Goal: Information Seeking & Learning: Find specific fact

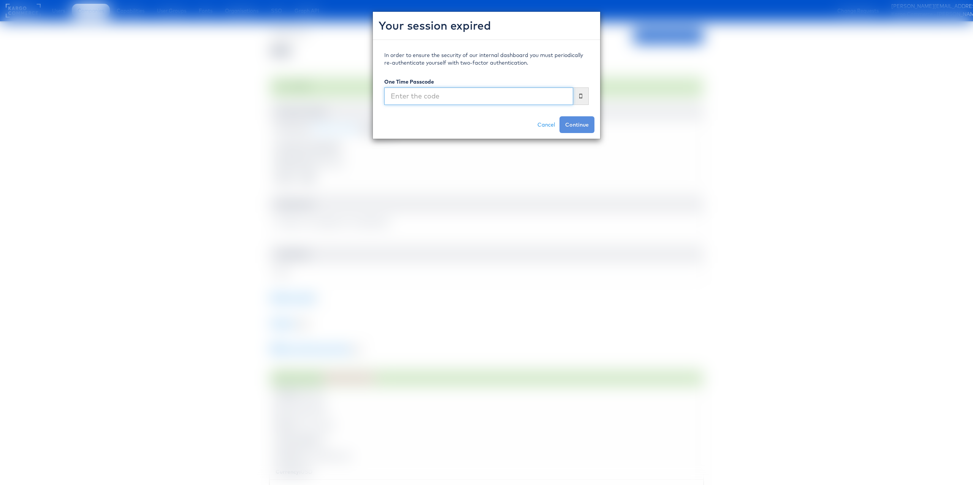
click at [490, 92] on input "text" at bounding box center [478, 95] width 189 height 17
click at [454, 94] on input "text" at bounding box center [478, 95] width 189 height 17
type input "276551"
click at [559, 116] on button "Continue" at bounding box center [576, 124] width 35 height 17
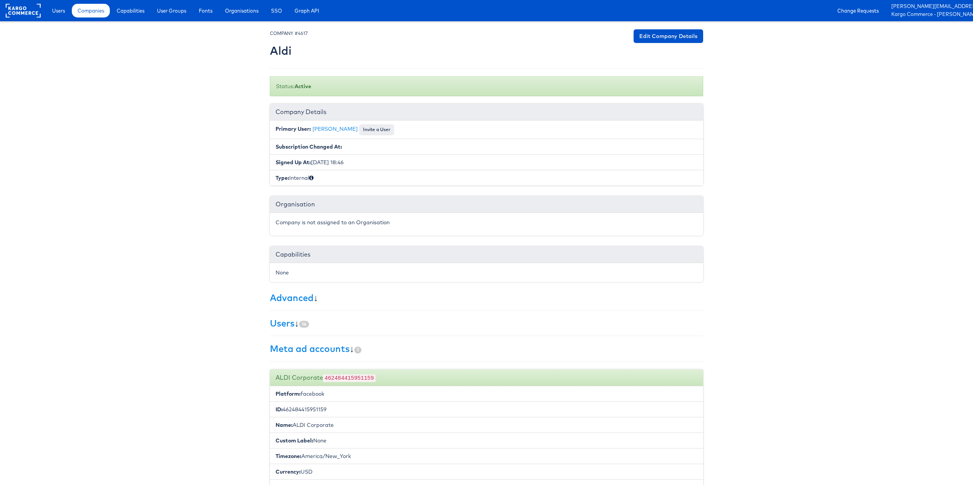
click at [348, 376] on code "462484415951159" at bounding box center [349, 378] width 52 height 8
copy code "462484415951159"
click at [92, 10] on span "Companies" at bounding box center [90, 11] width 27 height 8
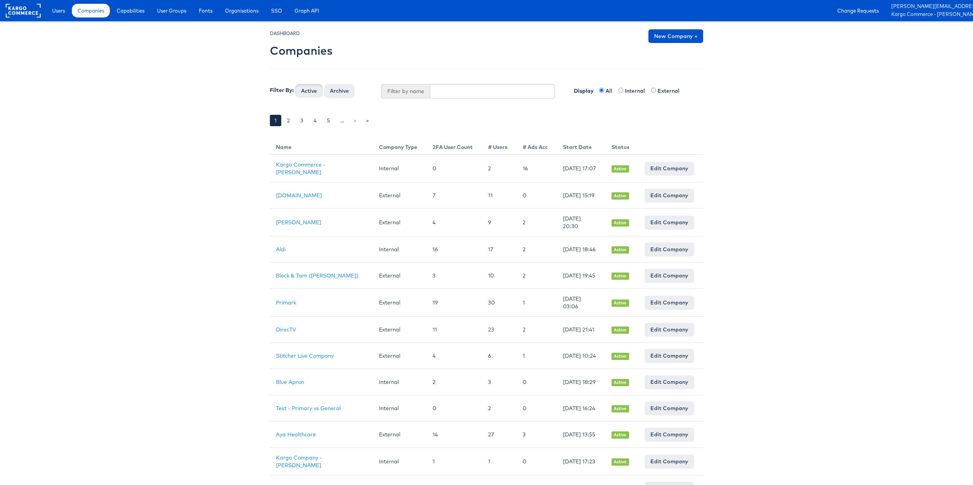
click at [196, 141] on body "Users Companies Capabilities User Groups Fonts Organisations SSO Graph API Chan…" at bounding box center [486, 425] width 973 height 850
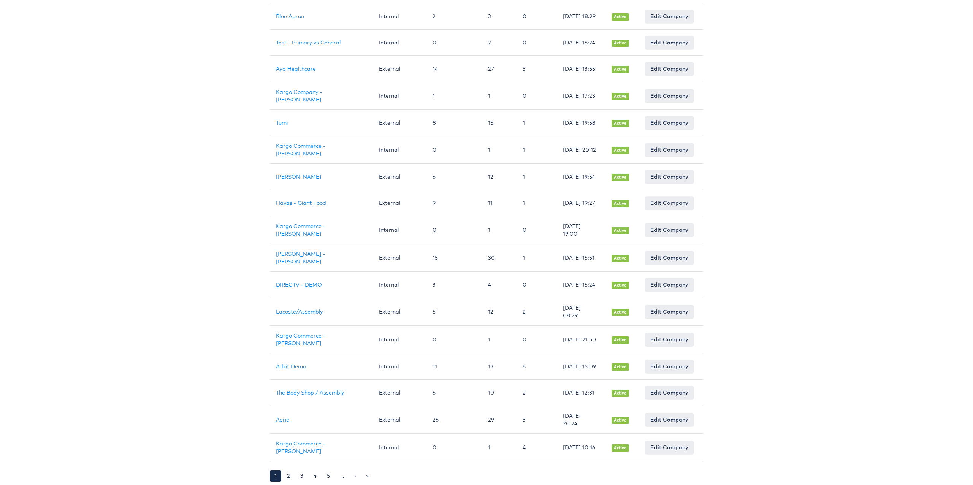
scroll to position [385, 0]
click at [285, 421] on link "Aerie" at bounding box center [282, 419] width 13 height 7
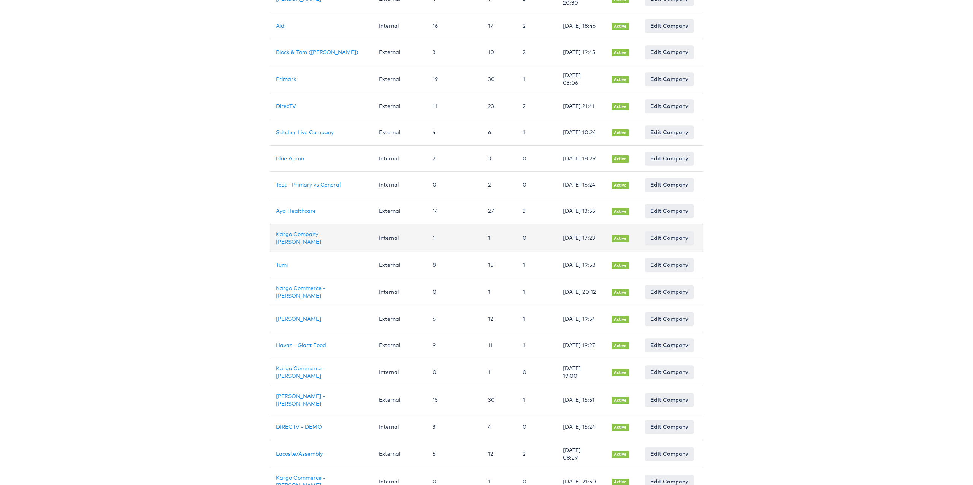
scroll to position [92, 0]
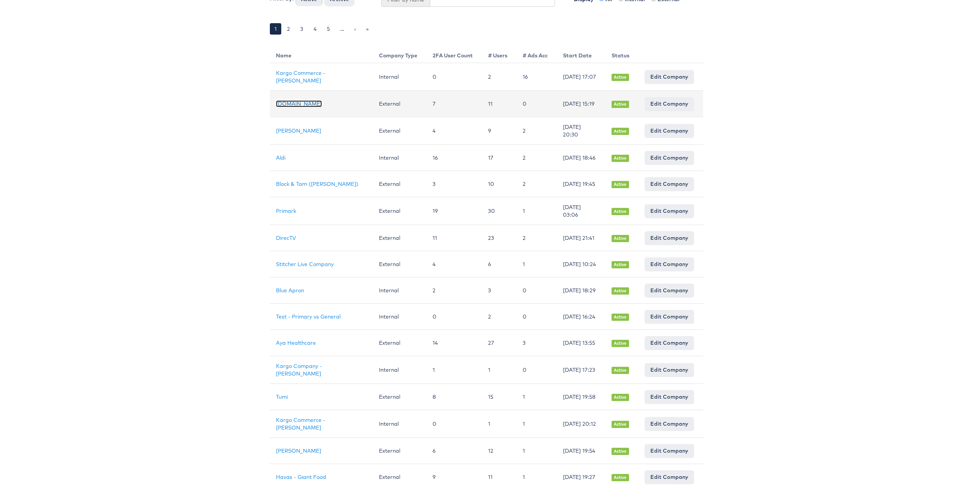
click at [293, 104] on link "Cars.com" at bounding box center [299, 103] width 46 height 7
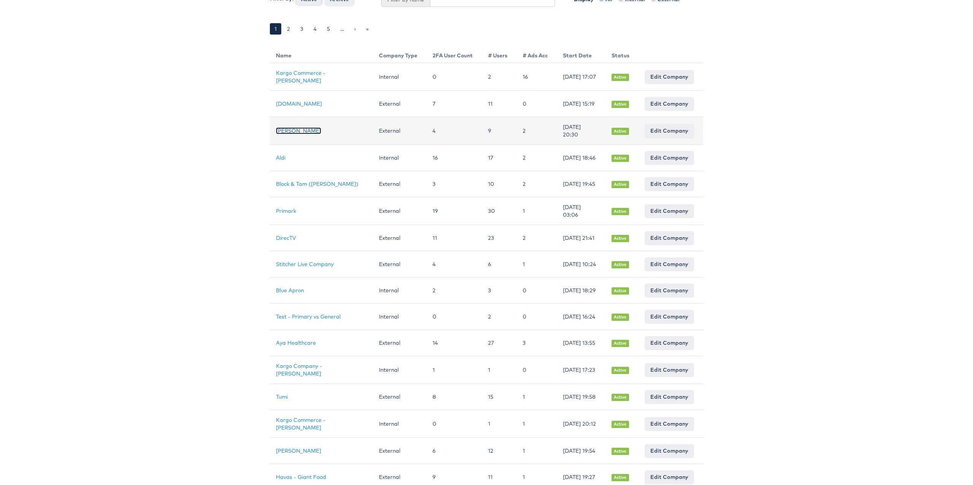
click at [282, 131] on link "Belk" at bounding box center [298, 130] width 45 height 7
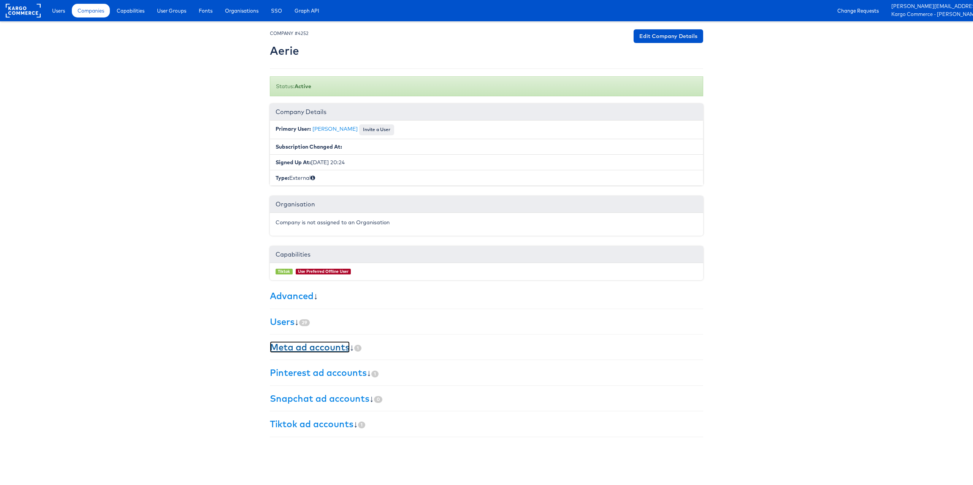
click at [299, 350] on link "Meta ad accounts" at bounding box center [310, 346] width 80 height 11
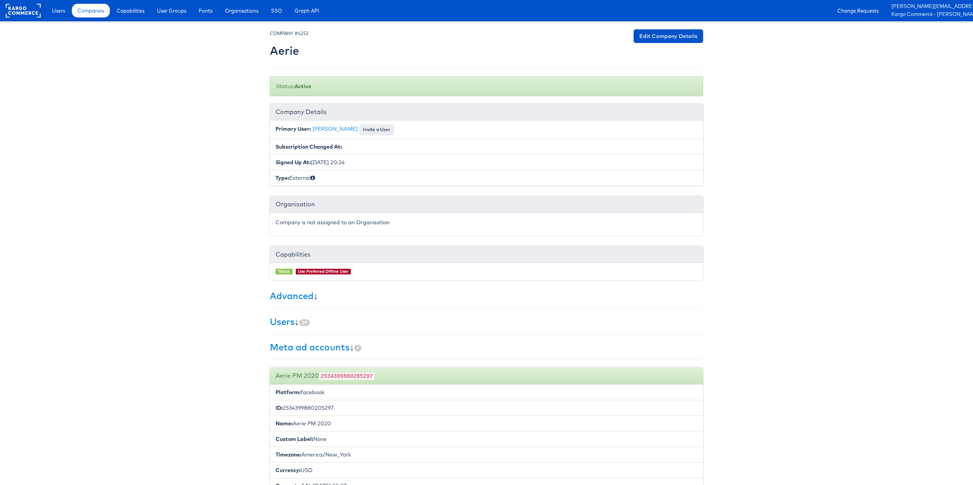
click at [351, 375] on code "2534399880205297" at bounding box center [346, 376] width 55 height 8
copy code "2534399880205297"
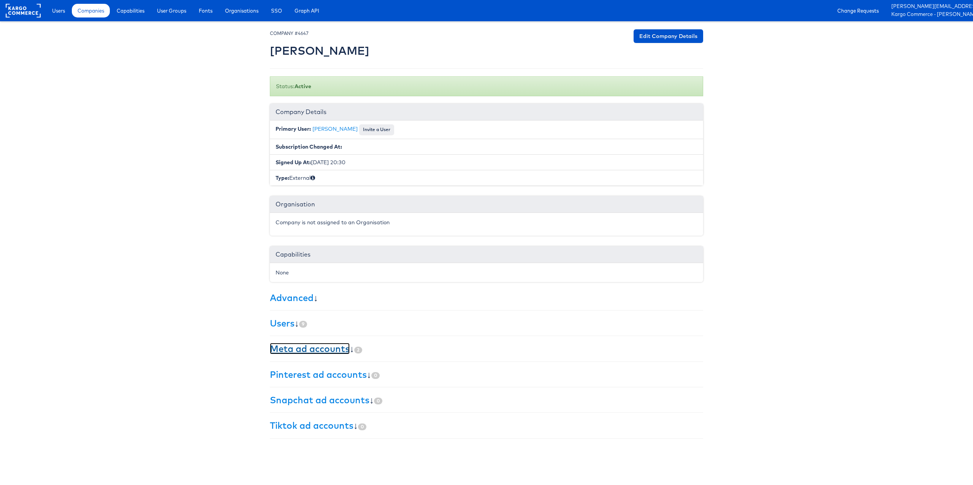
click at [324, 350] on link "Meta ad accounts" at bounding box center [310, 348] width 80 height 11
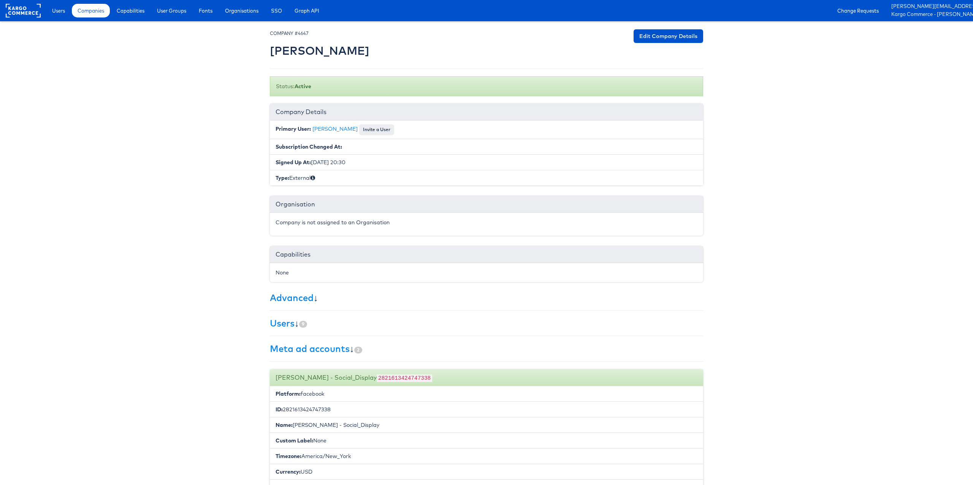
click at [376, 377] on code "2821613424747338" at bounding box center [403, 378] width 55 height 8
copy code "2821613424747338"
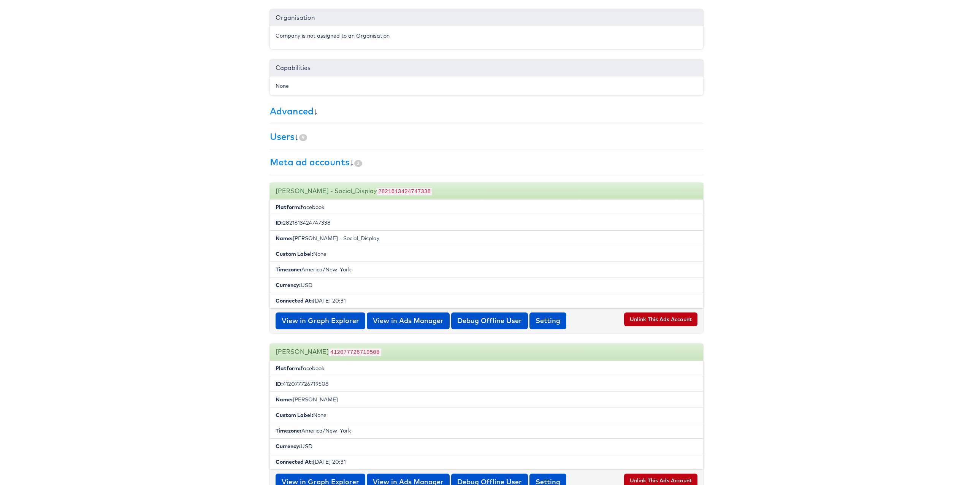
click at [344, 349] on code "412077726719508" at bounding box center [355, 352] width 52 height 8
copy code "412077726719508"
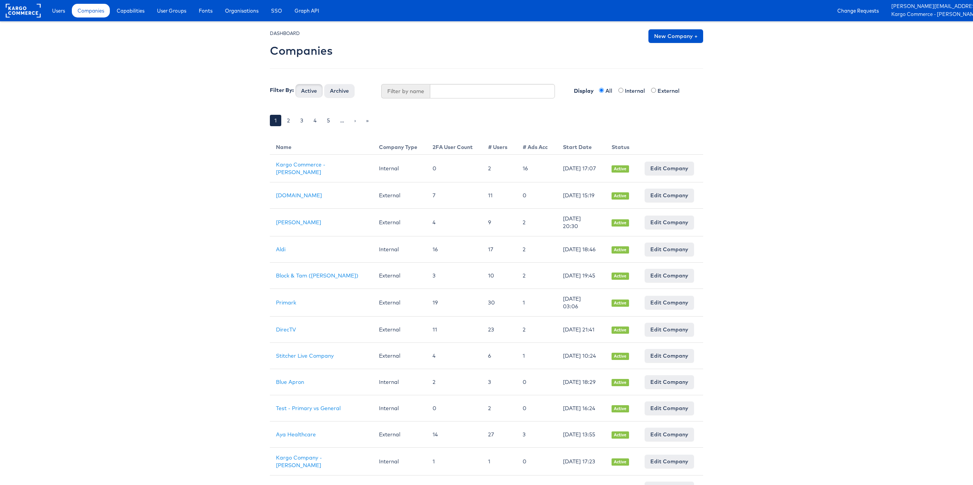
scroll to position [92, 0]
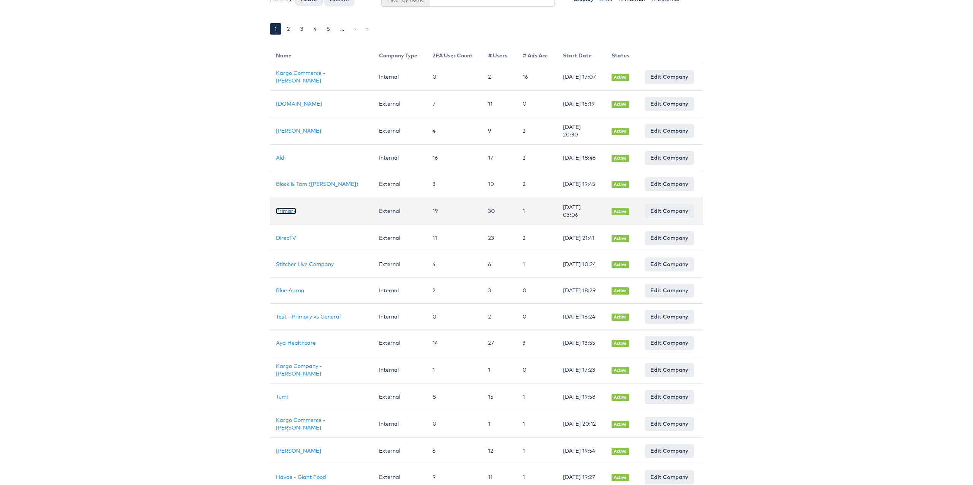
click at [282, 214] on link "Primark" at bounding box center [286, 210] width 20 height 7
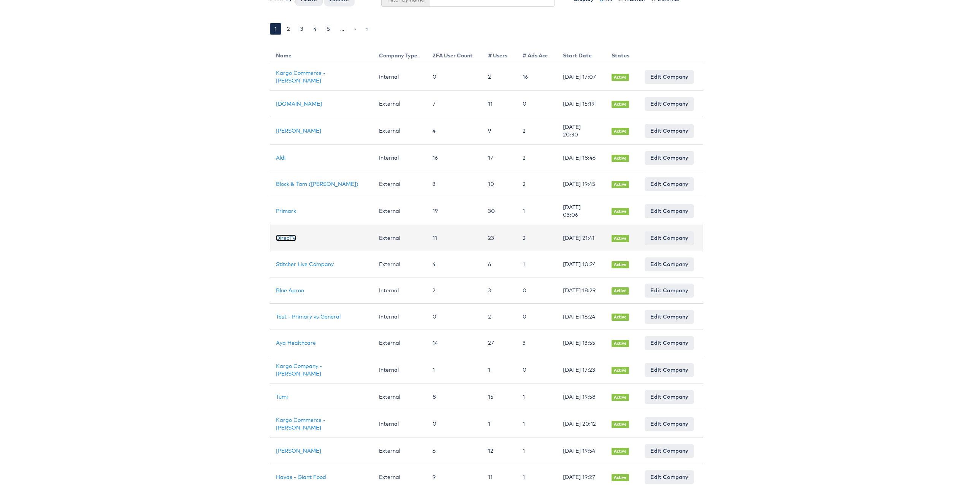
click at [288, 241] on link "DirecTV" at bounding box center [286, 237] width 20 height 7
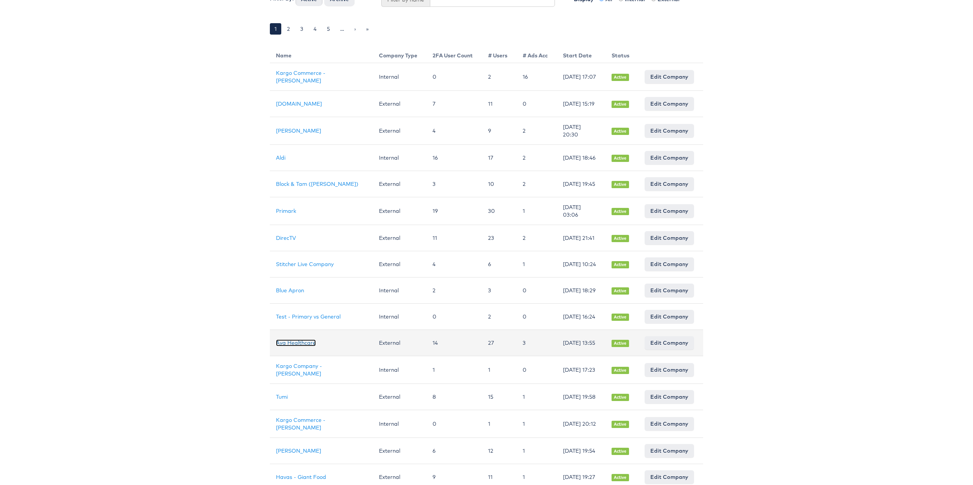
click at [302, 346] on link "Aya Healthcare" at bounding box center [296, 342] width 40 height 7
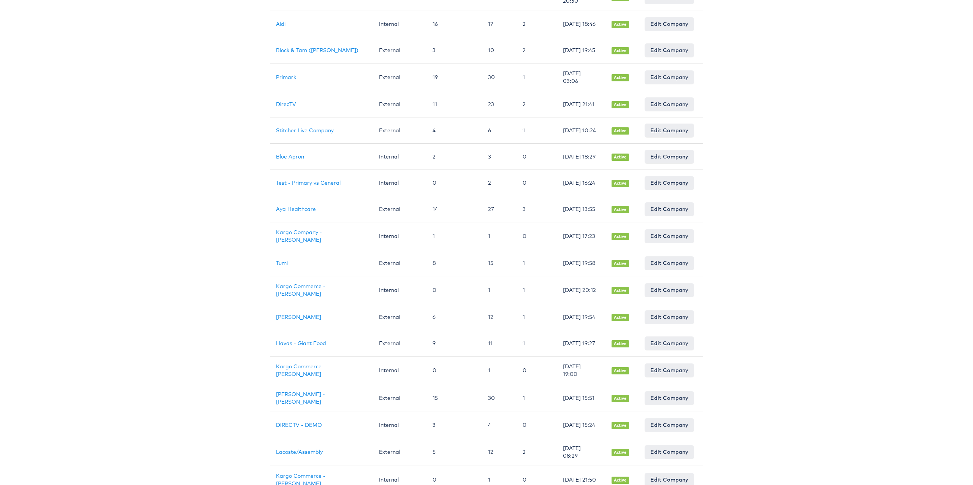
scroll to position [230, 0]
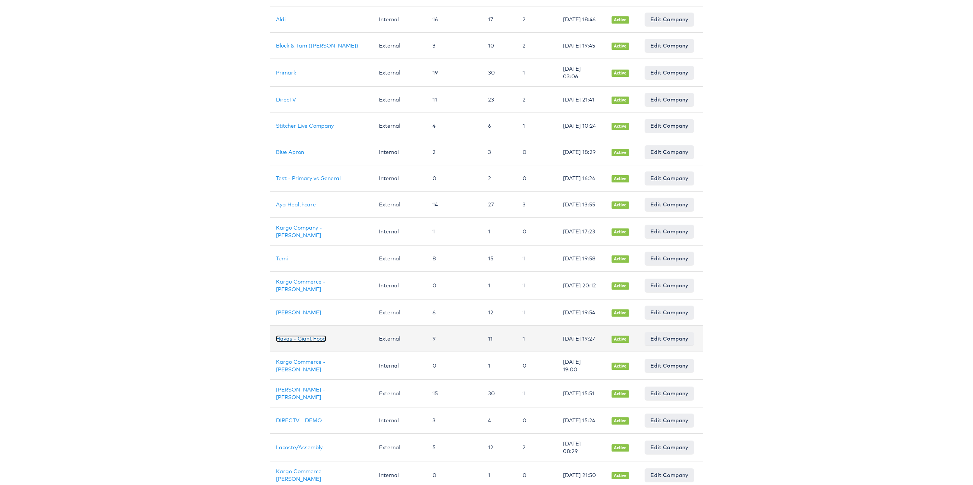
click at [288, 342] on link "Havas - Giant Food" at bounding box center [301, 338] width 50 height 7
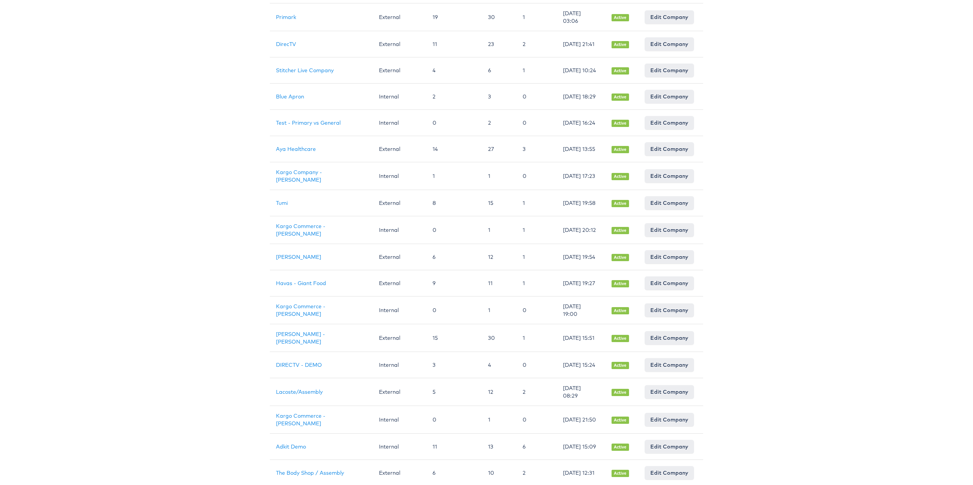
scroll to position [286, 0]
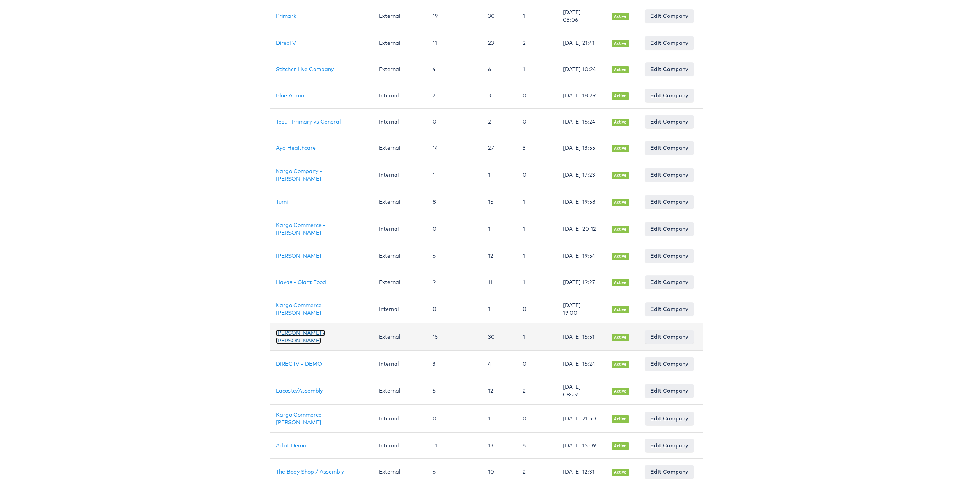
click at [295, 344] on link "Mason - Alexis Bittar" at bounding box center [300, 336] width 49 height 14
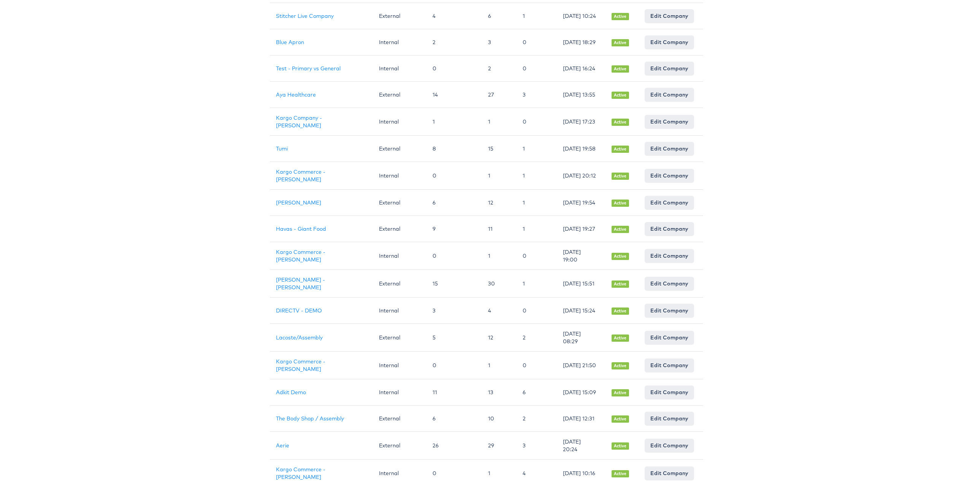
scroll to position [385, 0]
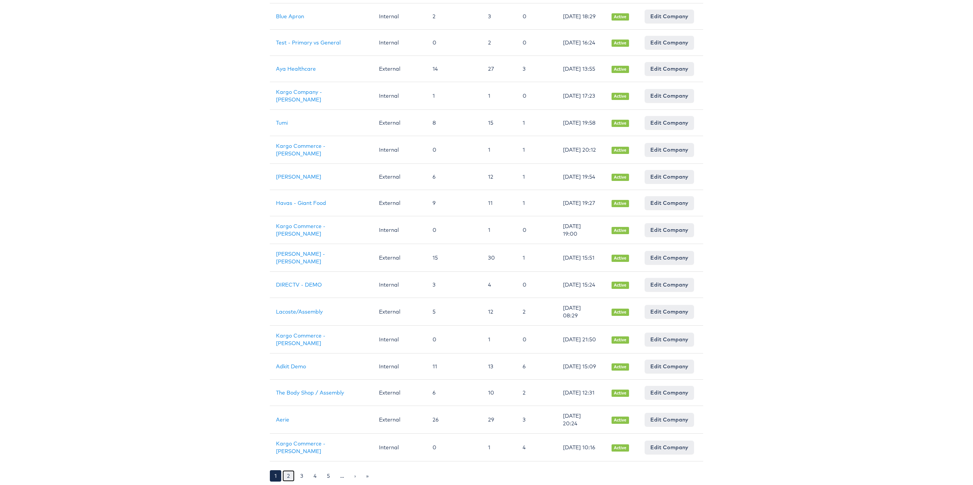
click at [286, 477] on link "2" at bounding box center [288, 475] width 12 height 11
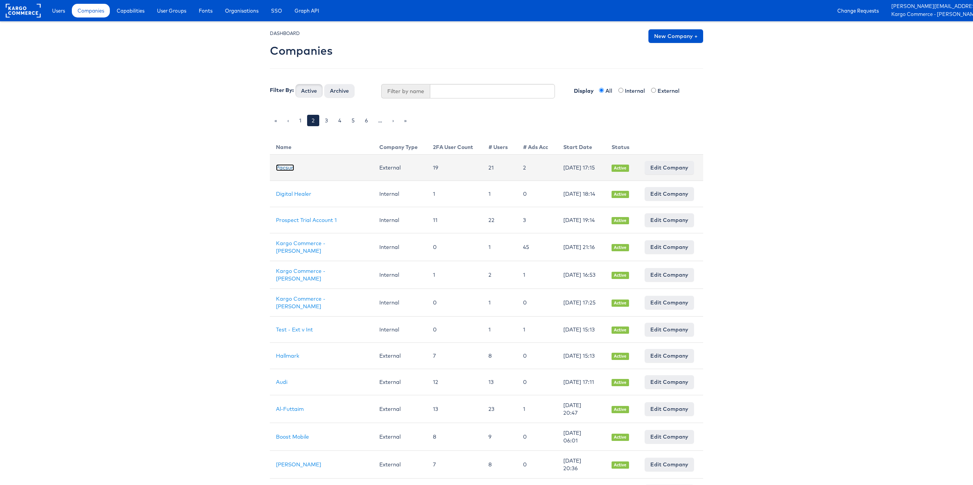
click at [292, 169] on link "Pacsun" at bounding box center [285, 167] width 18 height 7
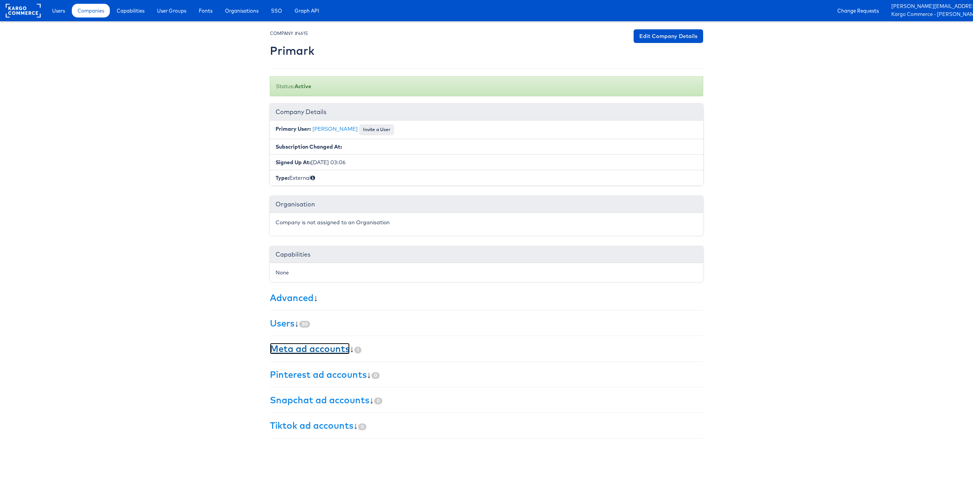
click at [294, 345] on link "Meta ad accounts" at bounding box center [310, 348] width 80 height 11
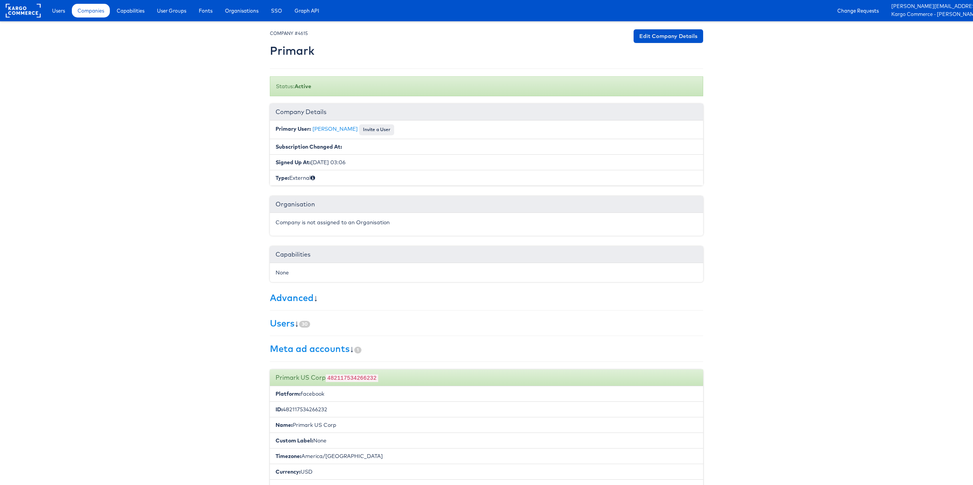
click at [360, 375] on code "482117534266232" at bounding box center [352, 378] width 52 height 8
copy code "482117534266232"
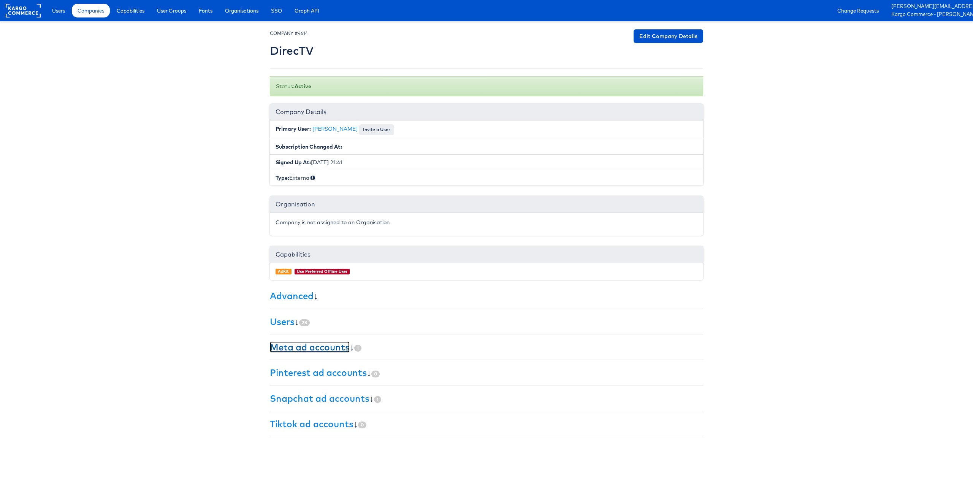
click at [323, 348] on link "Meta ad accounts" at bounding box center [310, 346] width 80 height 11
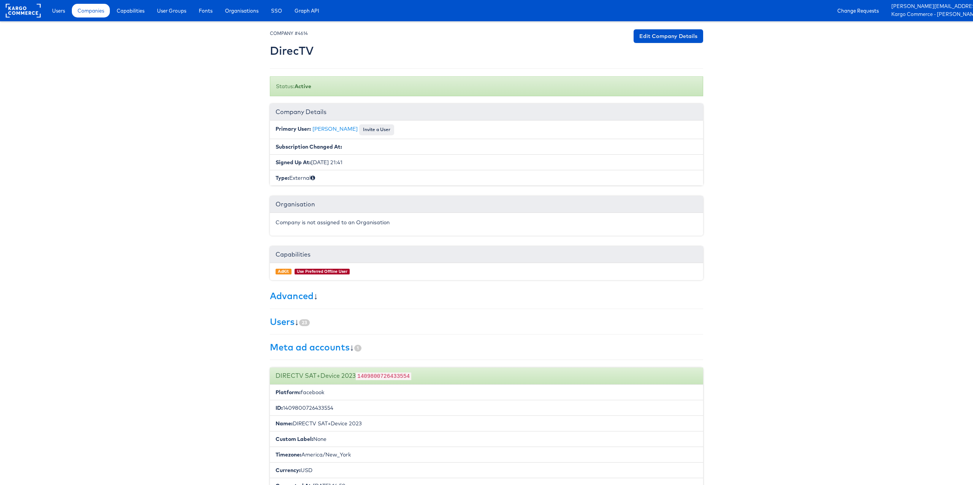
click at [377, 375] on code "1409800726433554" at bounding box center [383, 376] width 55 height 8
copy code "1409800726433554"
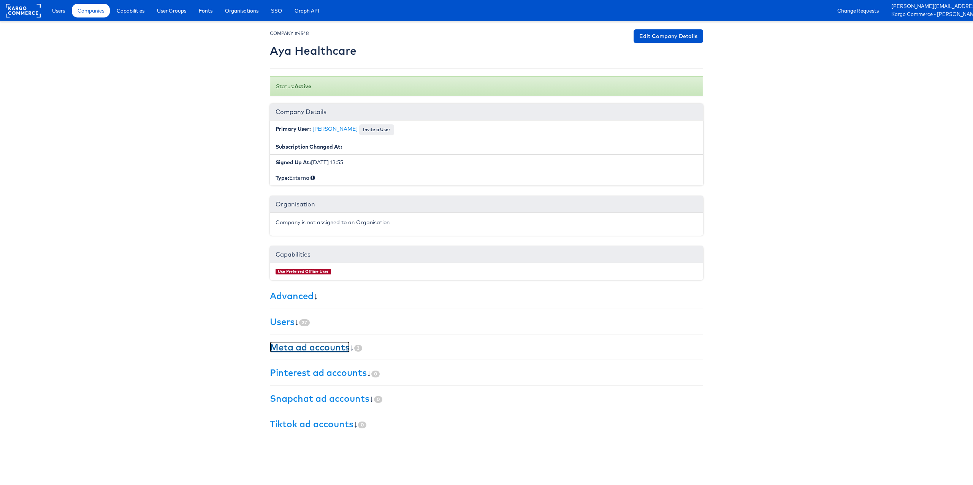
click at [318, 349] on link "Meta ad accounts" at bounding box center [310, 346] width 80 height 11
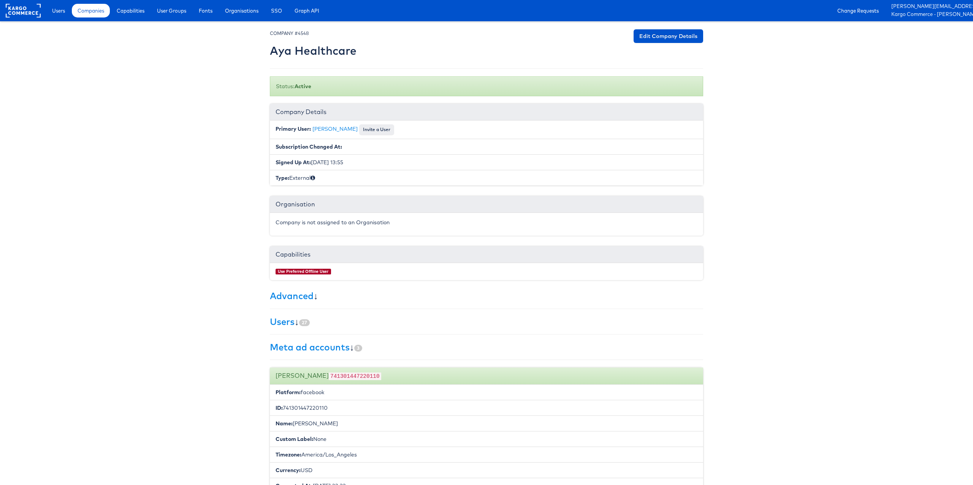
click at [351, 374] on code "741301447220110" at bounding box center [355, 376] width 52 height 8
drag, startPoint x: 351, startPoint y: 374, endPoint x: 296, endPoint y: 373, distance: 54.7
click at [351, 374] on code "741301447220110" at bounding box center [355, 376] width 52 height 8
copy code "741301447220110"
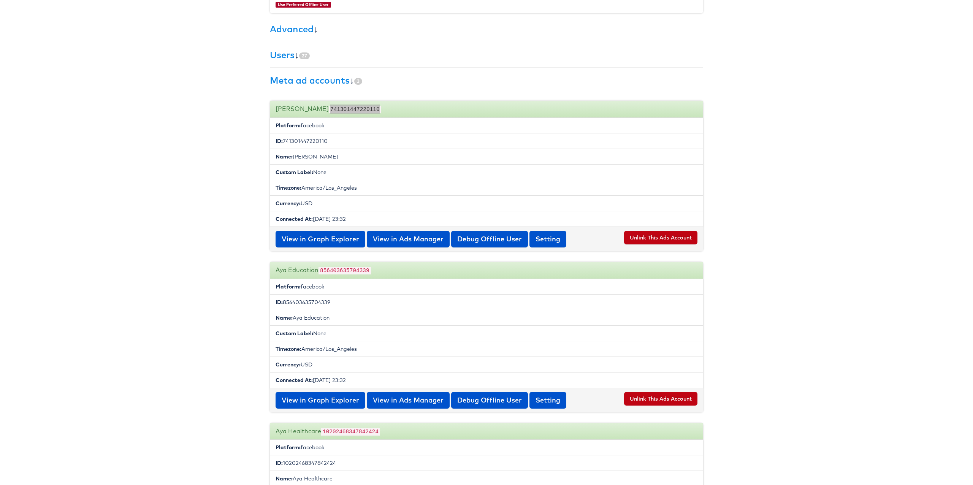
scroll to position [271, 0]
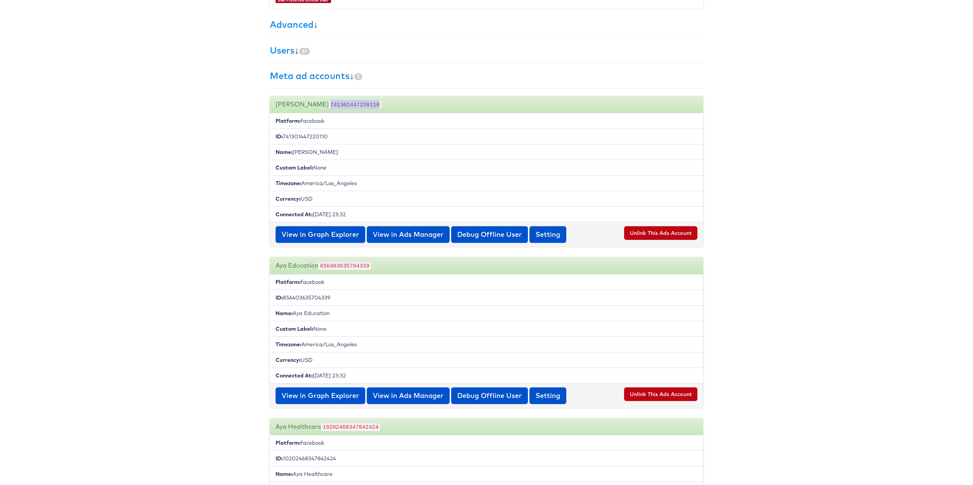
click at [359, 264] on code "856403635704339" at bounding box center [344, 266] width 52 height 8
copy code "856403635704339"
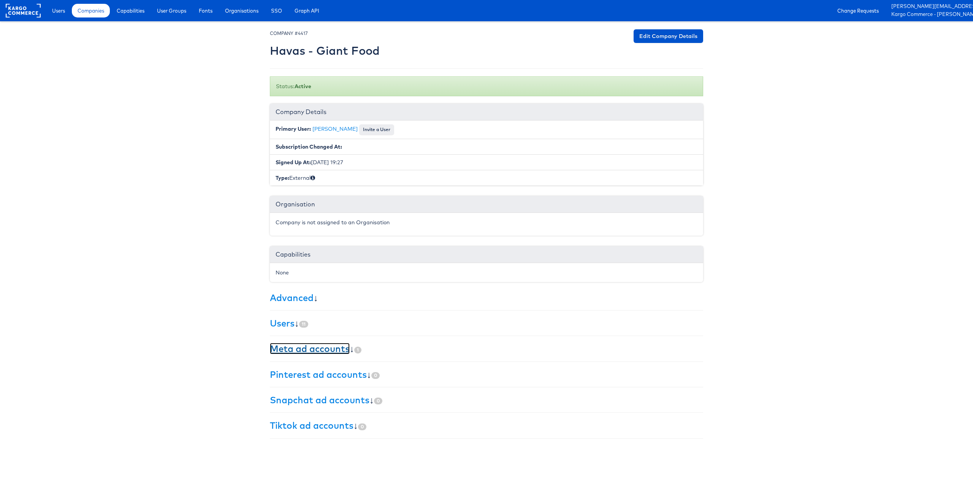
click at [328, 349] on link "Meta ad accounts" at bounding box center [310, 348] width 80 height 11
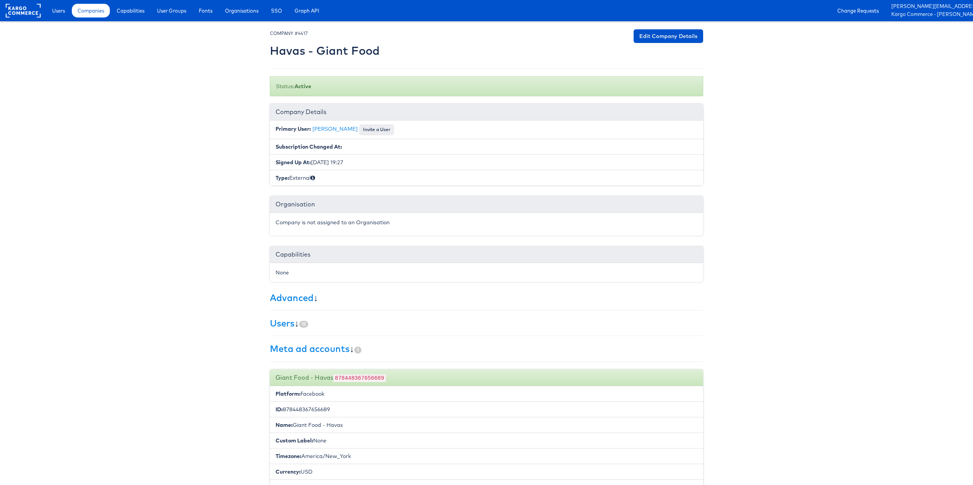
click at [376, 374] on code "878448367656689" at bounding box center [359, 378] width 52 height 8
copy code "878448367656689"
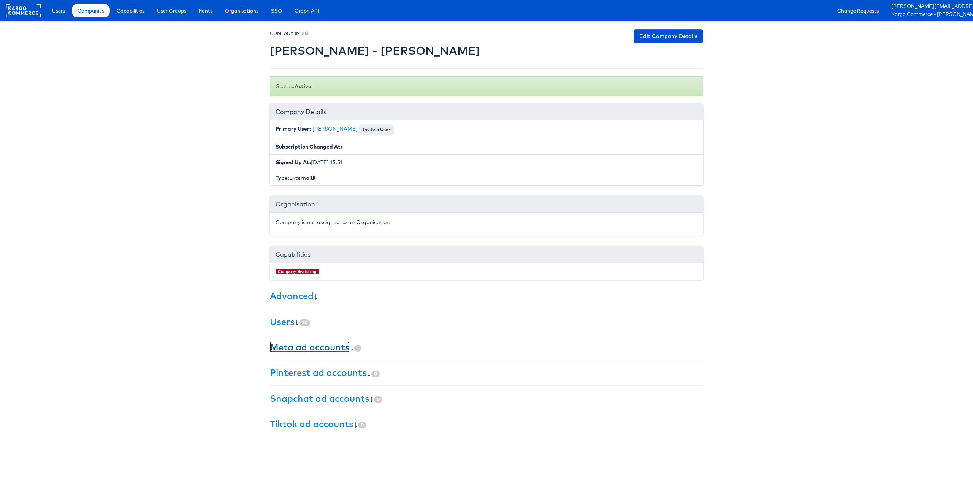
drag, startPoint x: 309, startPoint y: 345, endPoint x: 318, endPoint y: 345, distance: 9.5
click at [309, 345] on link "Meta ad accounts" at bounding box center [310, 346] width 80 height 11
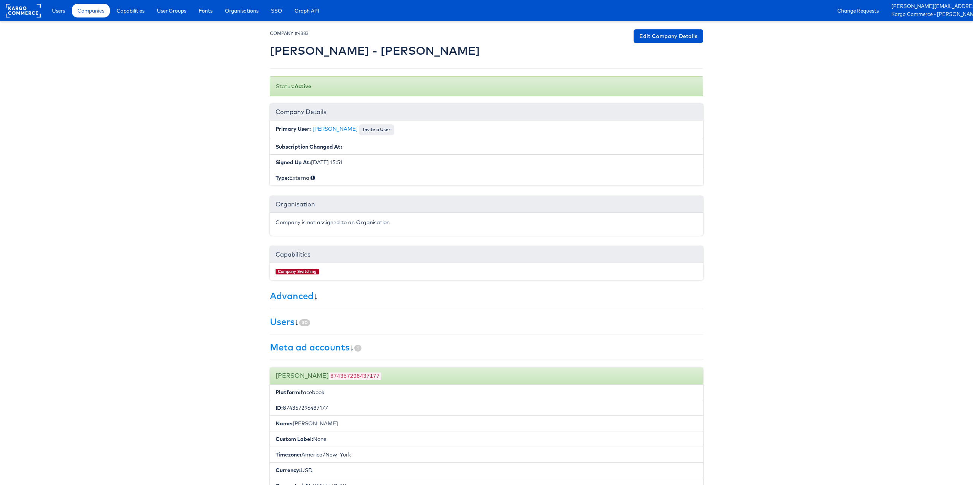
click at [354, 375] on code "874357296437177" at bounding box center [355, 376] width 52 height 8
copy code "874357296437177"
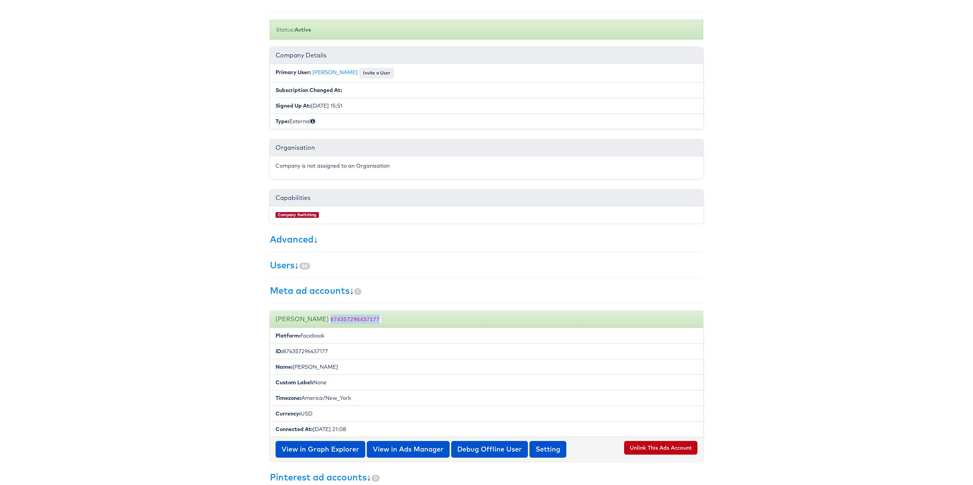
scroll to position [120, 0]
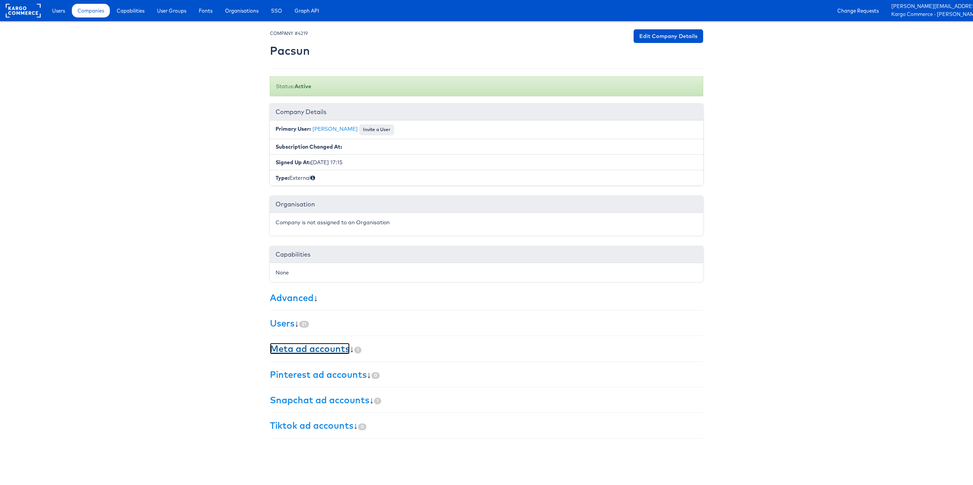
click at [307, 350] on link "Meta ad accounts" at bounding box center [310, 348] width 80 height 11
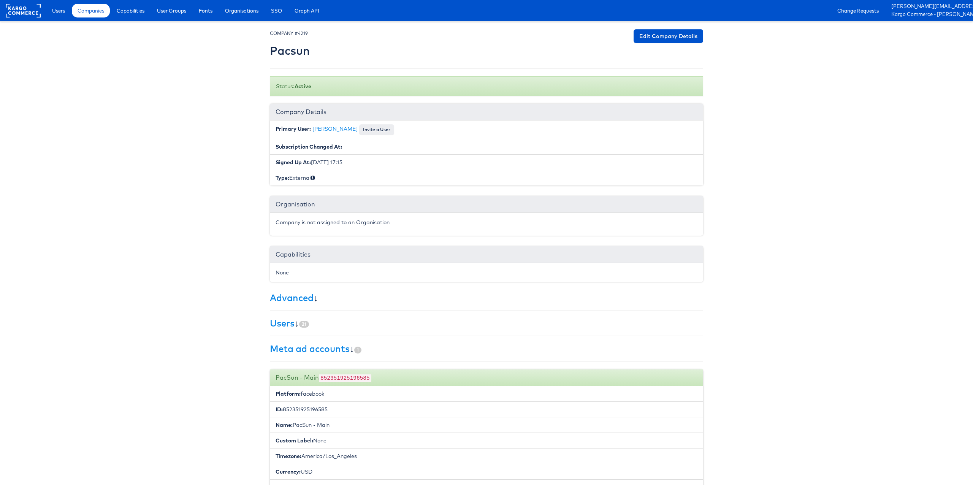
click at [363, 379] on code "852351925196585" at bounding box center [345, 378] width 52 height 8
copy code "852351925196585"
